Goal: Task Accomplishment & Management: Complete application form

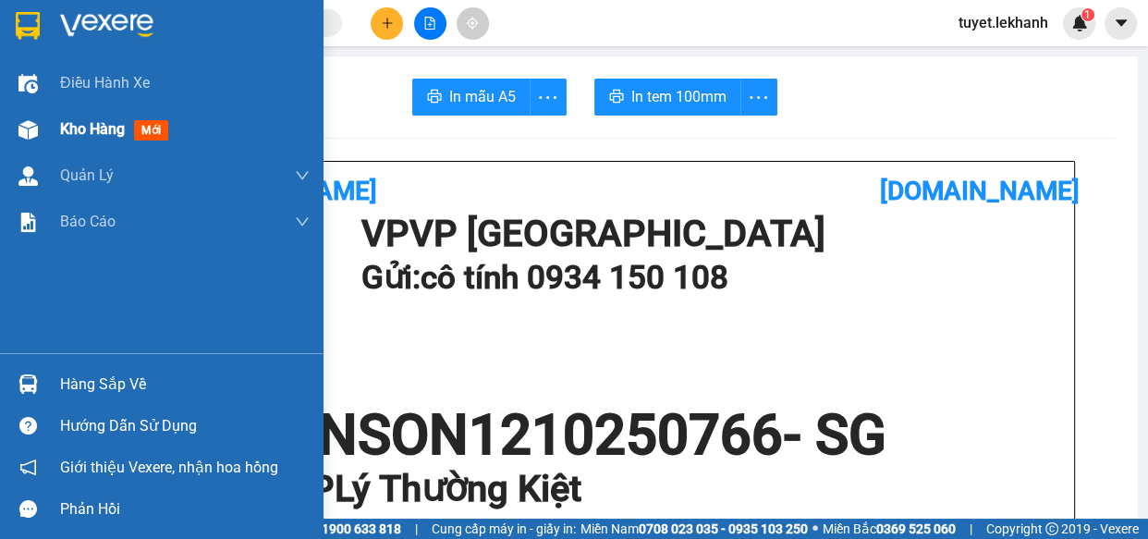
click at [29, 129] on img at bounding box center [27, 129] width 19 height 19
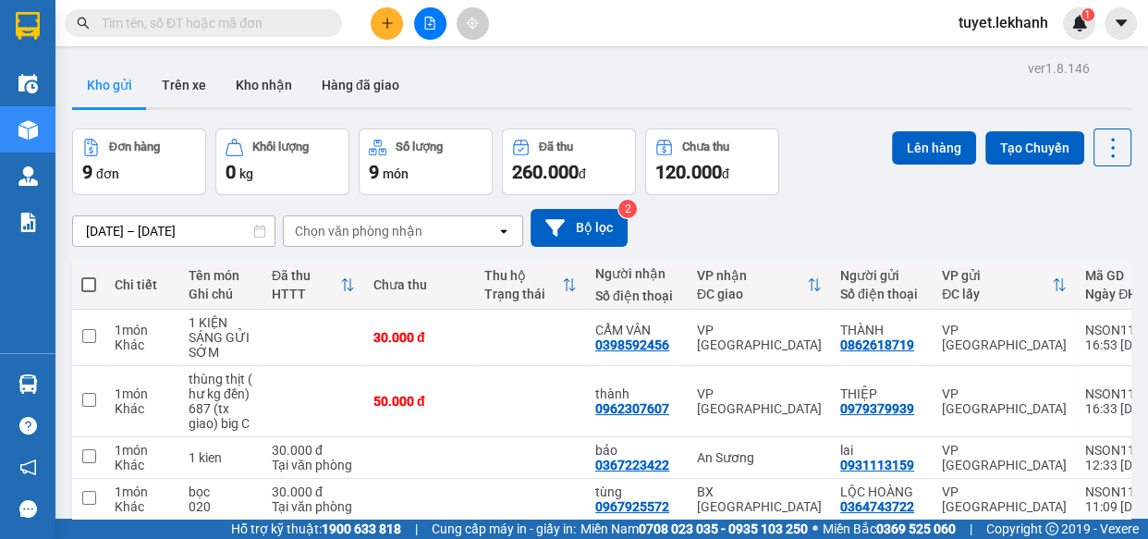
click at [101, 230] on div "ver 1.8.146 Kho gửi Trên xe Kho nhận Hàng đã giao Đơn hàng 9 đơn Khối lượng 0 k…" at bounding box center [602, 447] width 1074 height 784
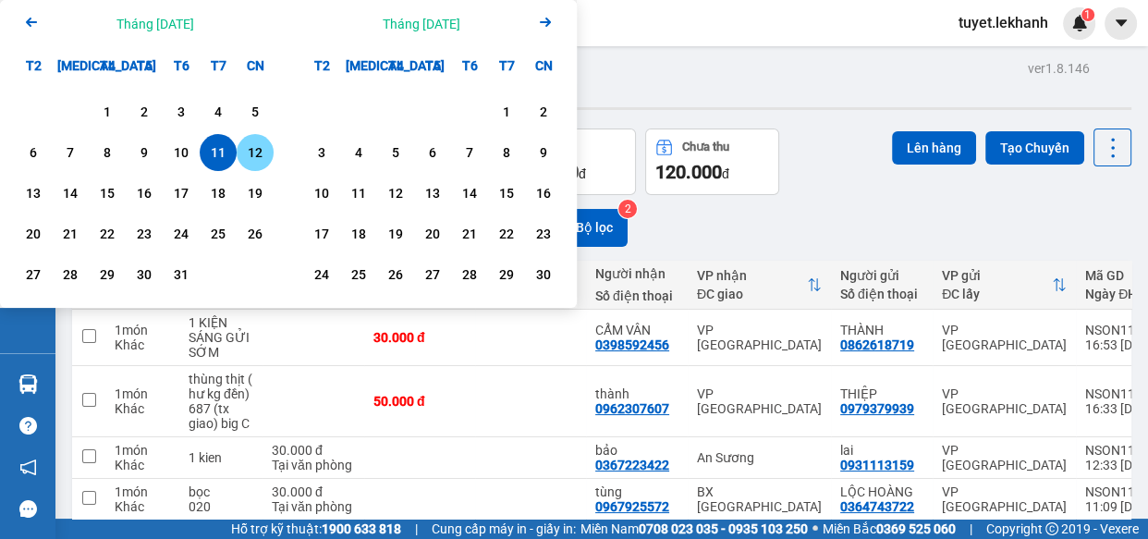
click at [263, 152] on div "12" at bounding box center [255, 152] width 26 height 22
click at [251, 144] on div "12" at bounding box center [255, 152] width 26 height 22
type input "[DATE] – [DATE]"
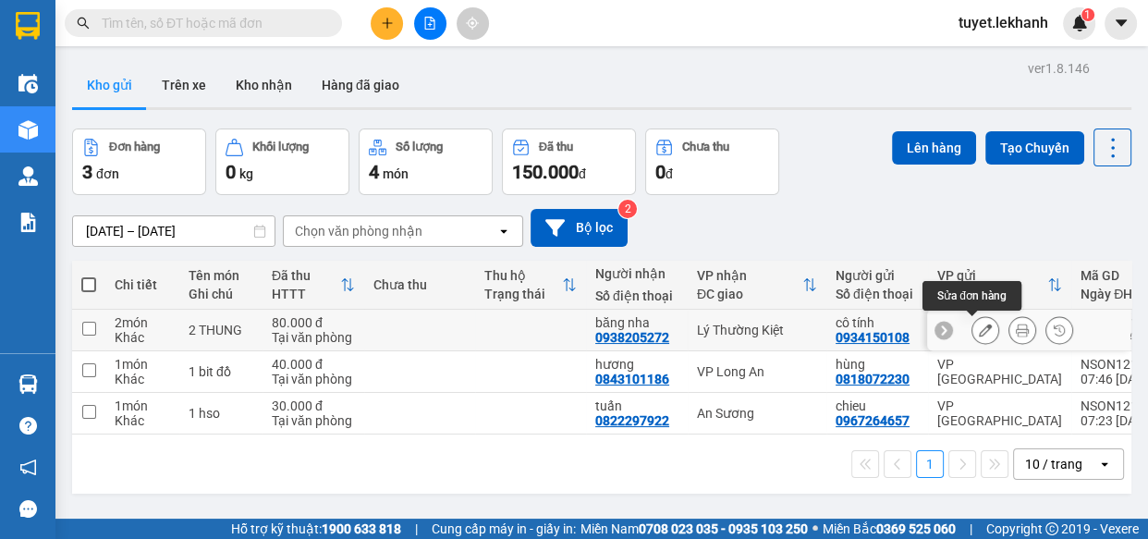
click at [977, 337] on button at bounding box center [986, 330] width 26 height 32
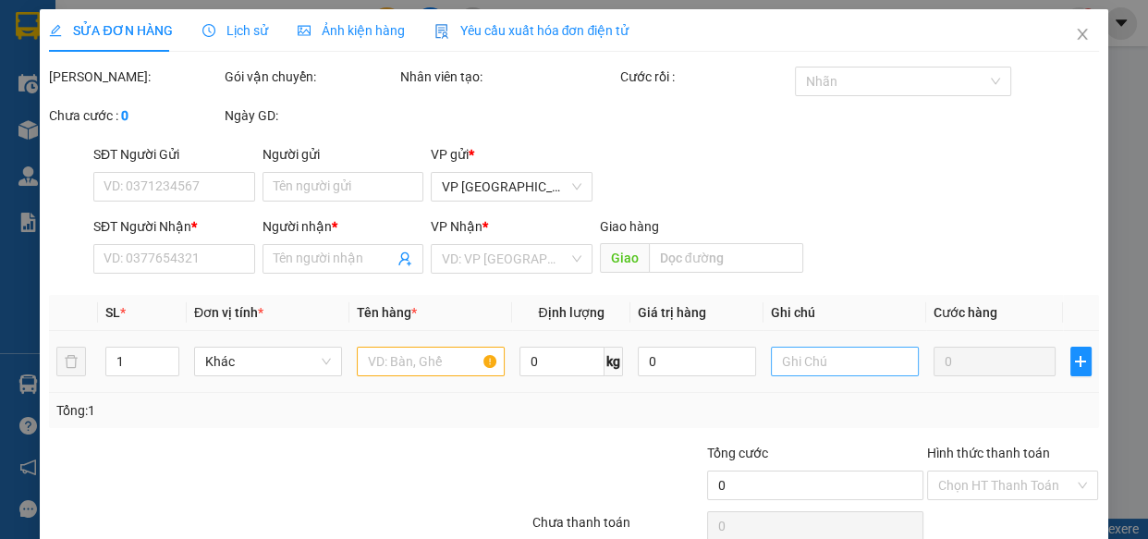
type input "0934150108"
type input "cô tính"
type input "0938205272"
type input "băng nha"
type input "80.000"
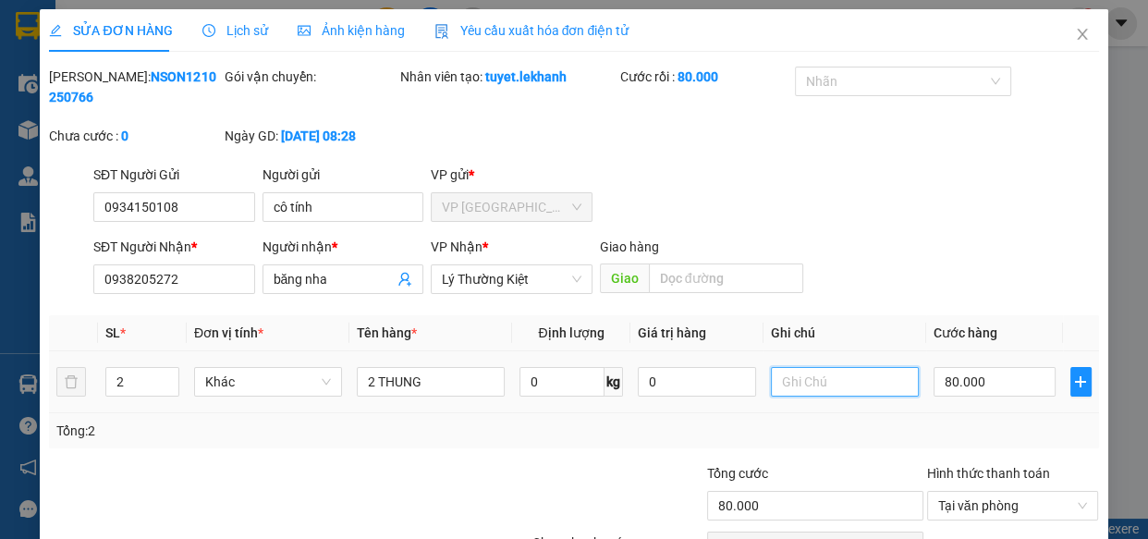
click at [804, 381] on input "text" at bounding box center [845, 382] width 148 height 30
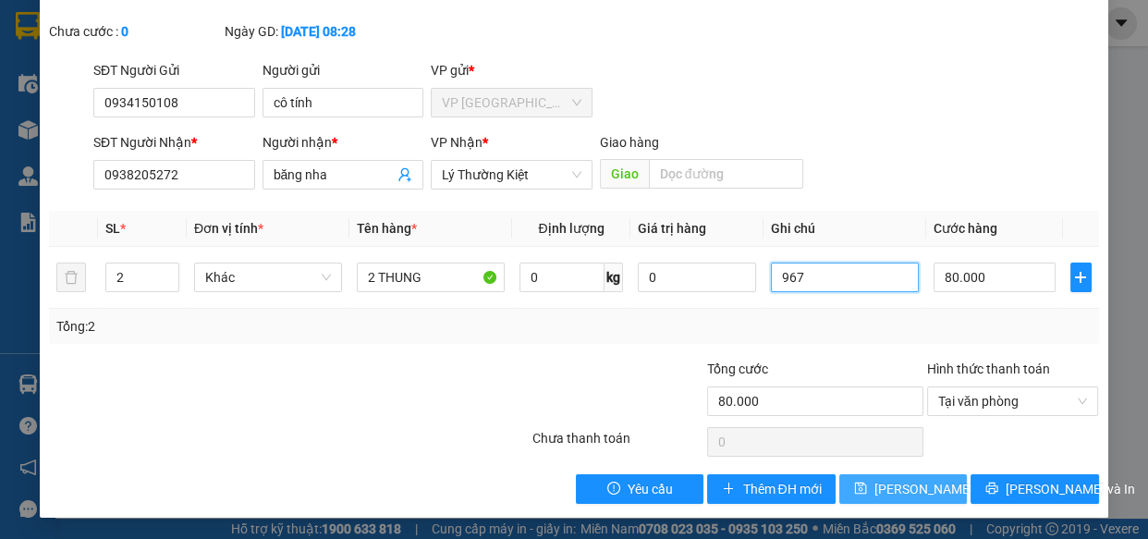
type input "967"
click at [909, 491] on span "[PERSON_NAME] thay đổi" at bounding box center [949, 489] width 148 height 20
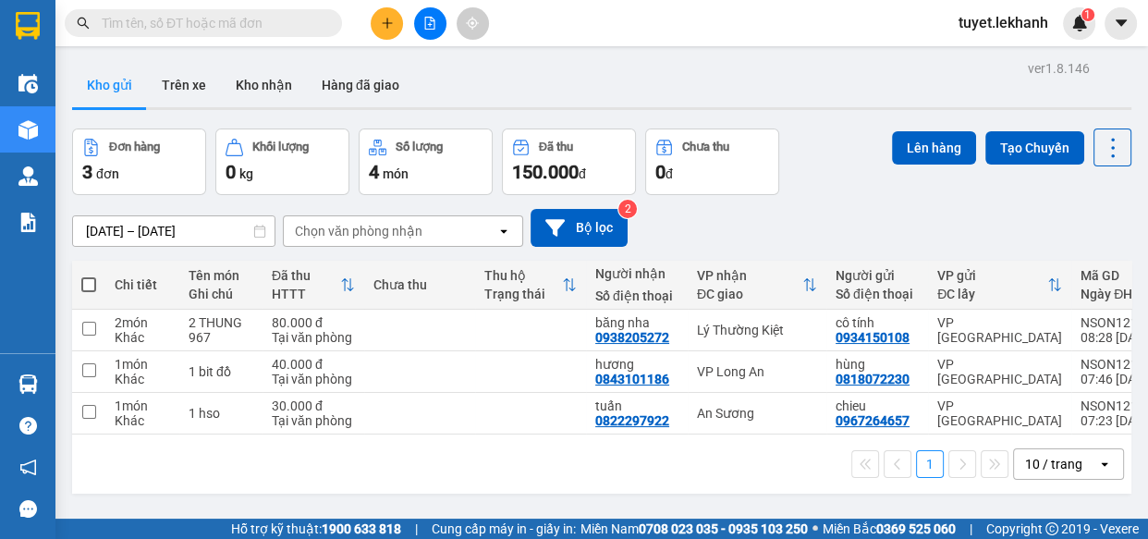
click at [104, 227] on div "ver 1.8.146 Kho gửi Trên xe Kho nhận Hàng đã giao Đơn hàng 3 đơn Khối lượng 0 k…" at bounding box center [602, 324] width 1074 height 539
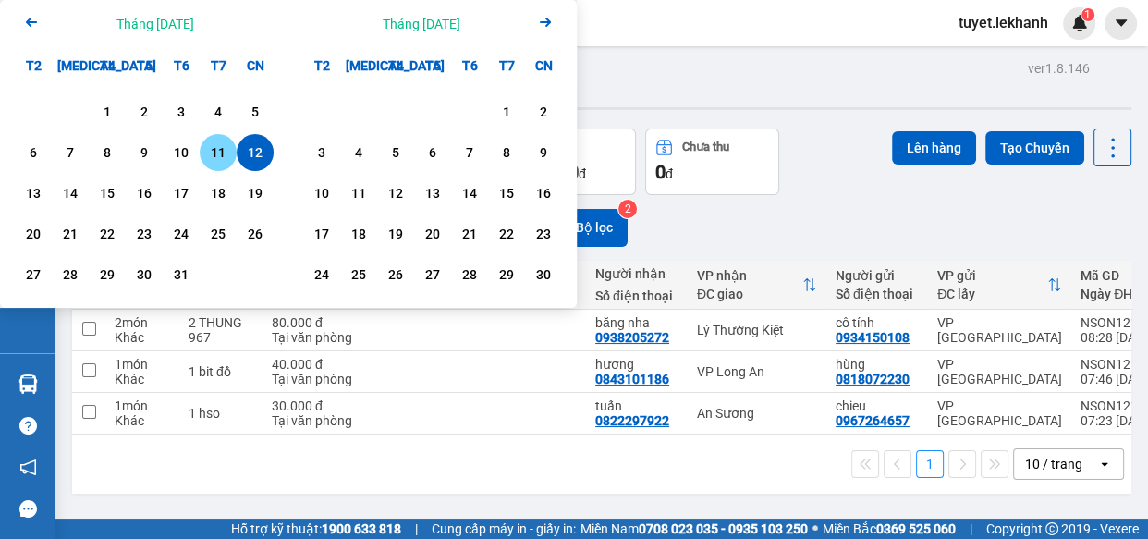
click at [214, 151] on div "11" at bounding box center [218, 152] width 26 height 22
click at [219, 142] on div "11" at bounding box center [218, 152] width 26 height 22
type input "[DATE] – [DATE]"
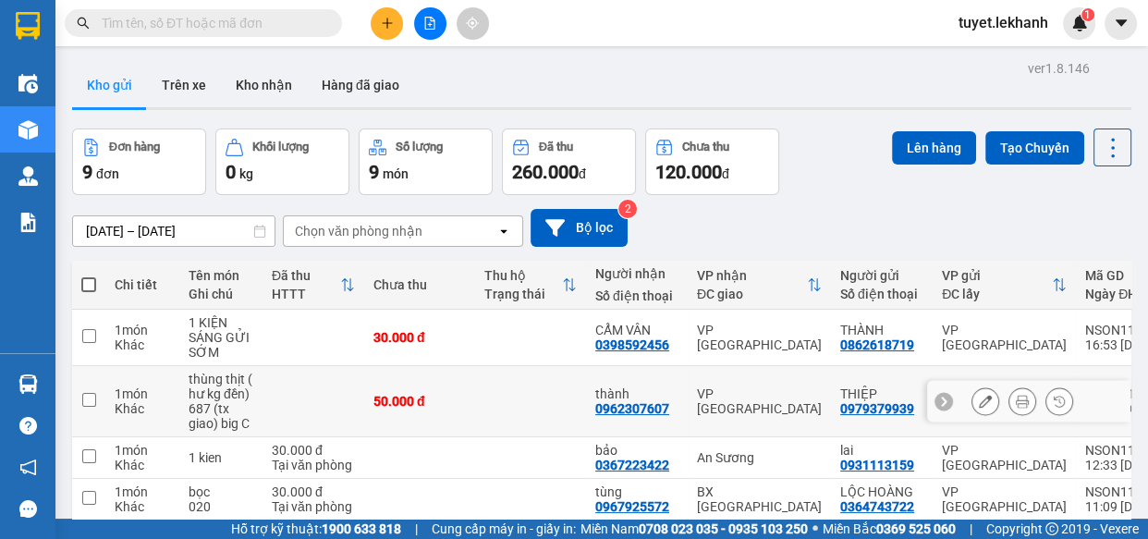
scroll to position [167, 0]
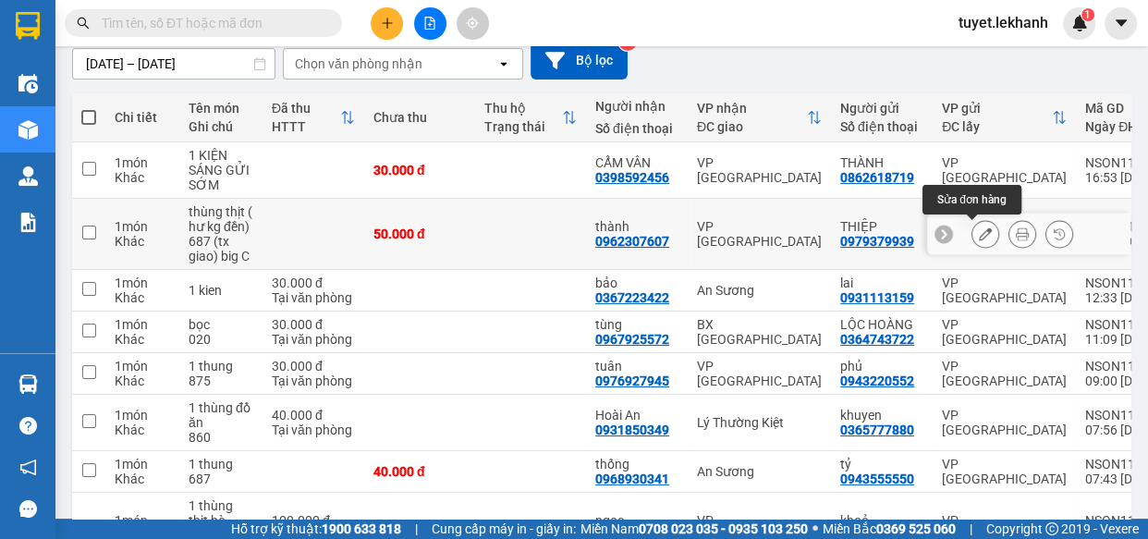
click at [975, 240] on button at bounding box center [986, 234] width 26 height 32
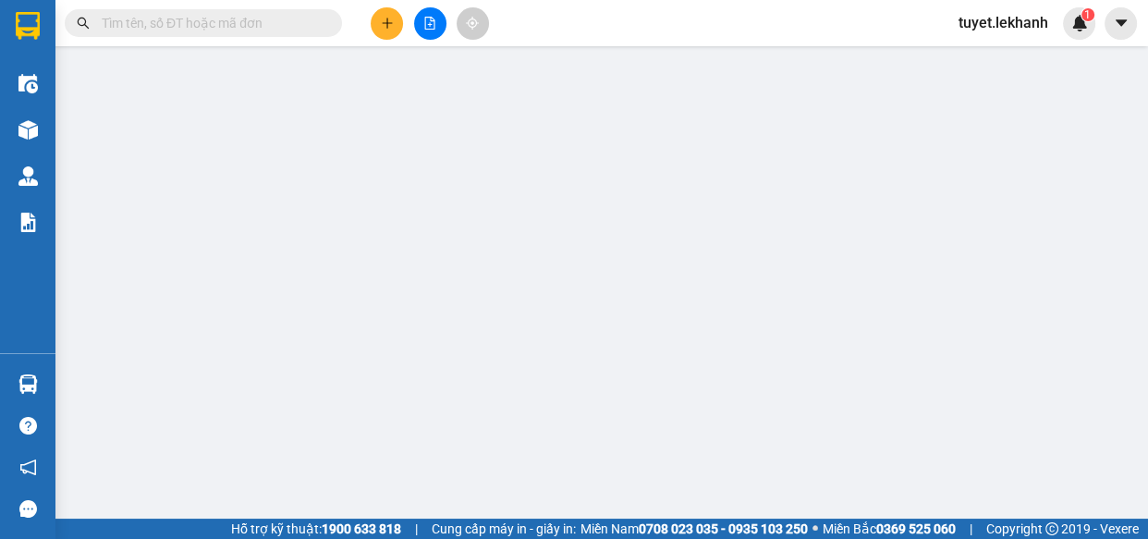
type input "0979379939"
type input "THIỆP"
type input "0962307607"
type input "thành"
type input "50.000"
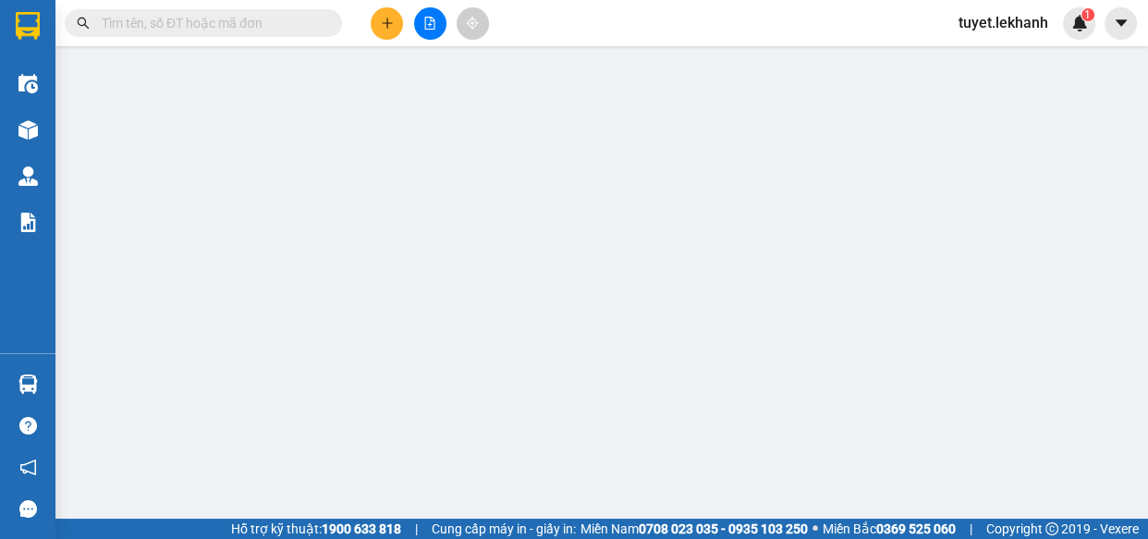
type input "50.000"
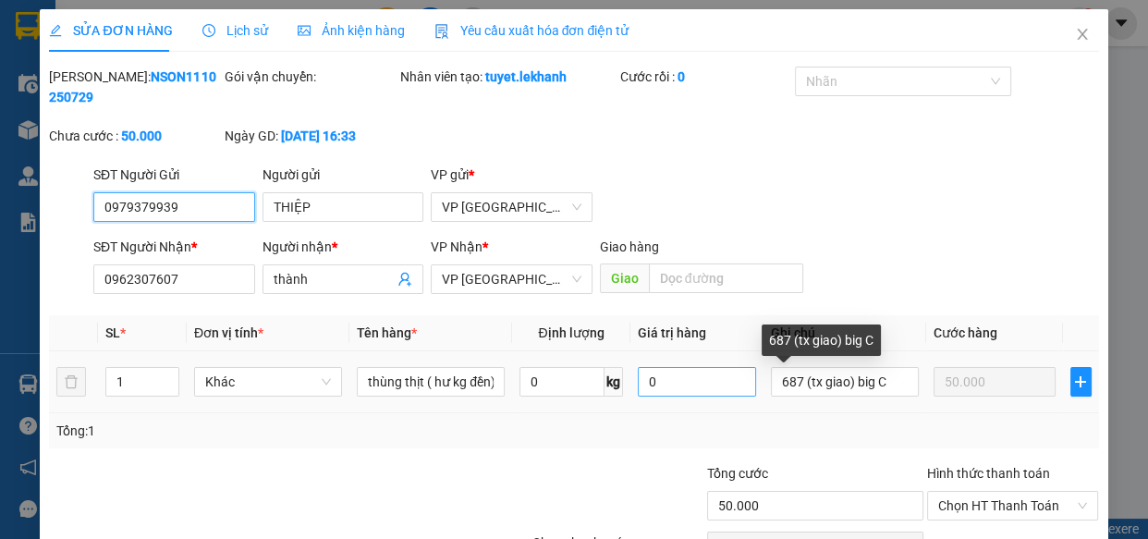
scroll to position [104, 0]
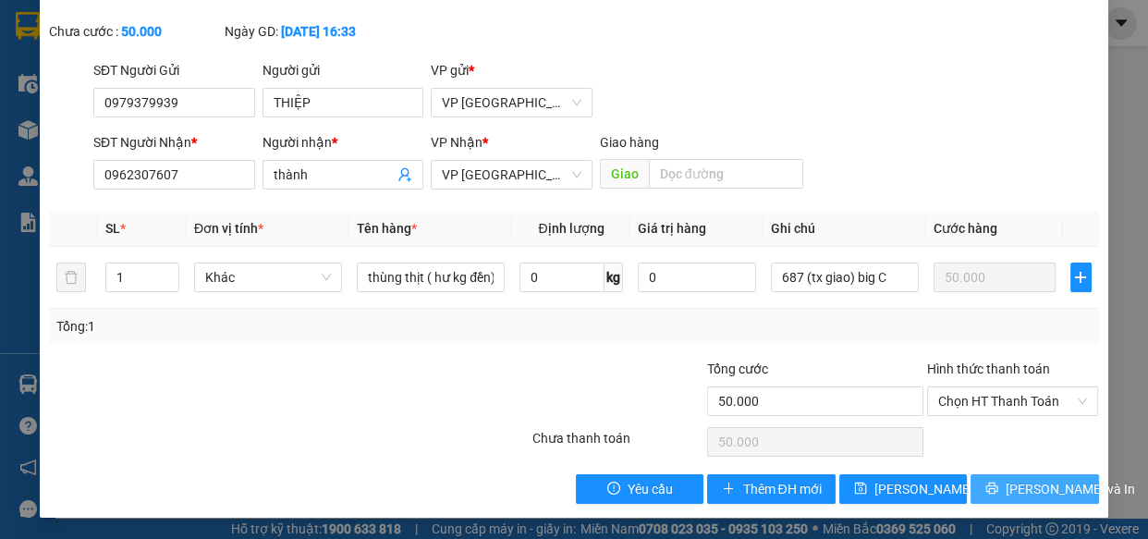
click at [1019, 486] on span "[PERSON_NAME] và In" at bounding box center [1070, 489] width 129 height 20
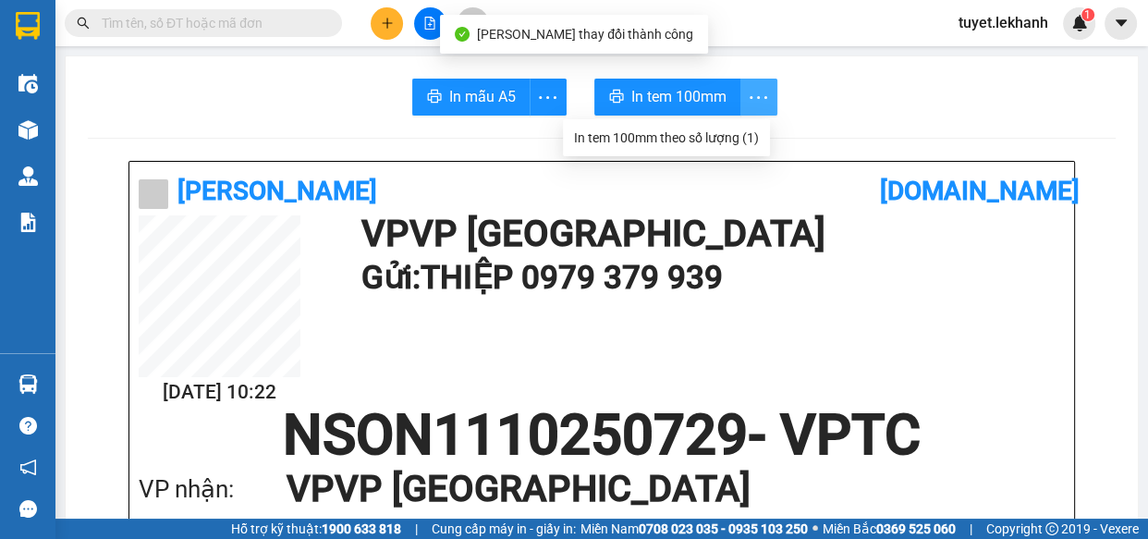
click at [749, 101] on icon "more" at bounding box center [758, 97] width 23 height 23
click at [748, 143] on div "In tem 100mm theo số lượng (1)" at bounding box center [666, 138] width 185 height 20
